Goal: Information Seeking & Learning: Learn about a topic

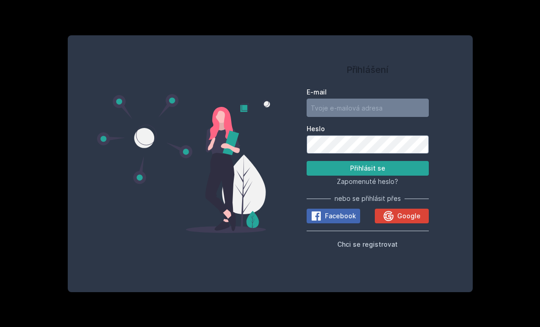
scroll to position [33, 0]
click at [390, 98] on input "E-mail" at bounding box center [368, 107] width 122 height 18
type input "[PERSON_NAME][EMAIL_ADDRESS][DOMAIN_NAME]"
click at [368, 161] on button "Přihlásit se" at bounding box center [368, 168] width 122 height 15
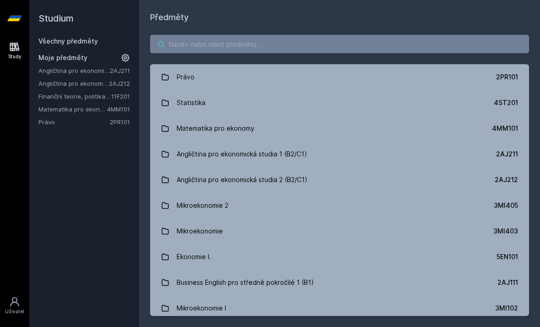
click at [398, 35] on input "search" at bounding box center [339, 44] width 379 height 18
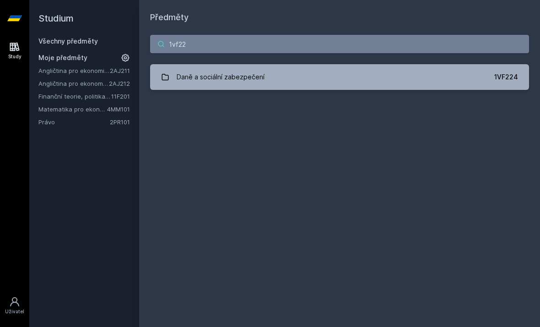
type input "1vf22"
click at [276, 64] on link "Daně a sociální zabezpečení 1VF224" at bounding box center [339, 77] width 379 height 26
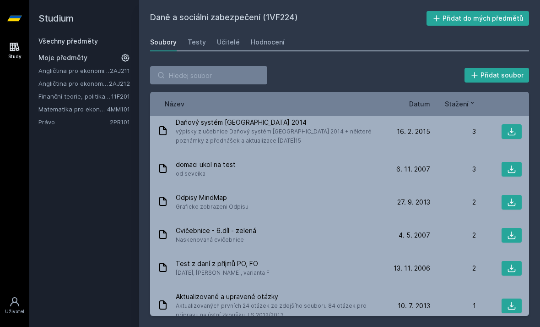
scroll to position [851, 0]
click at [275, 38] on div "Hodnocení" at bounding box center [268, 42] width 34 height 9
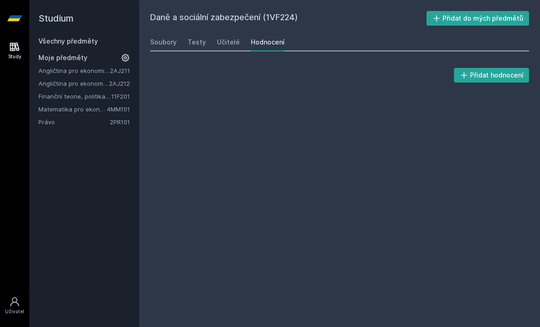
click at [229, 33] on link "Učitelé" at bounding box center [228, 42] width 23 height 18
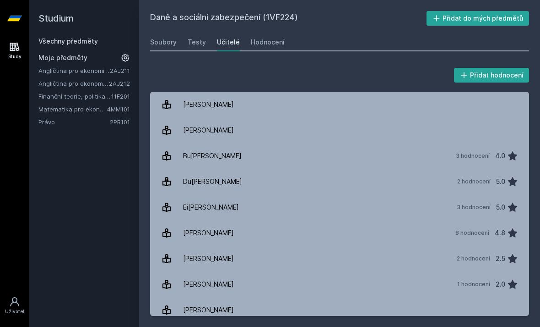
click at [440, 143] on link "Bu[PERSON_NAME] 3 hodnocení 4.0" at bounding box center [339, 156] width 379 height 26
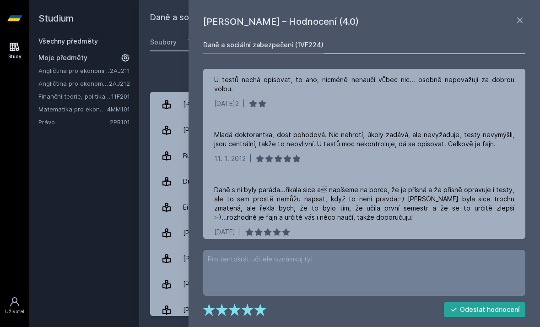
scroll to position [4, 0]
click at [129, 141] on div "Studium Všechny předměty Moje předměty Angličtina pro ekonomická studia 1 (B2/C…" at bounding box center [84, 163] width 110 height 327
click at [179, 55] on div "Přidat hodnocení [PERSON_NAME] – Hodnocení (4.0) Daně a sociální zabezpečení (1…" at bounding box center [339, 191] width 401 height 272
click at [525, 17] on icon at bounding box center [520, 20] width 11 height 11
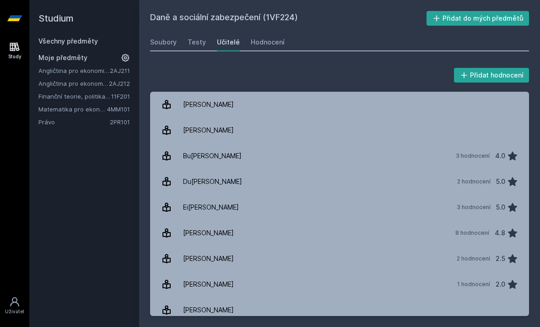
click at [159, 38] on div "Soubory" at bounding box center [163, 42] width 27 height 9
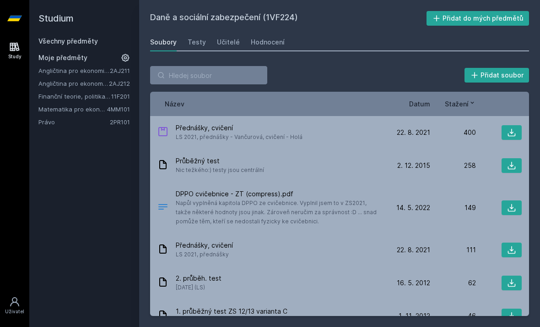
click at [200, 38] on div "Testy" at bounding box center [197, 42] width 18 height 9
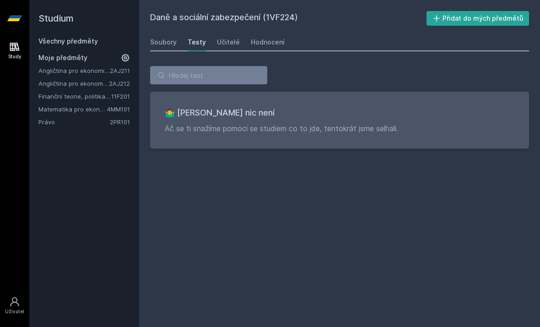
click at [158, 38] on div "Soubory" at bounding box center [163, 42] width 27 height 9
